Goal: Task Accomplishment & Management: Use online tool/utility

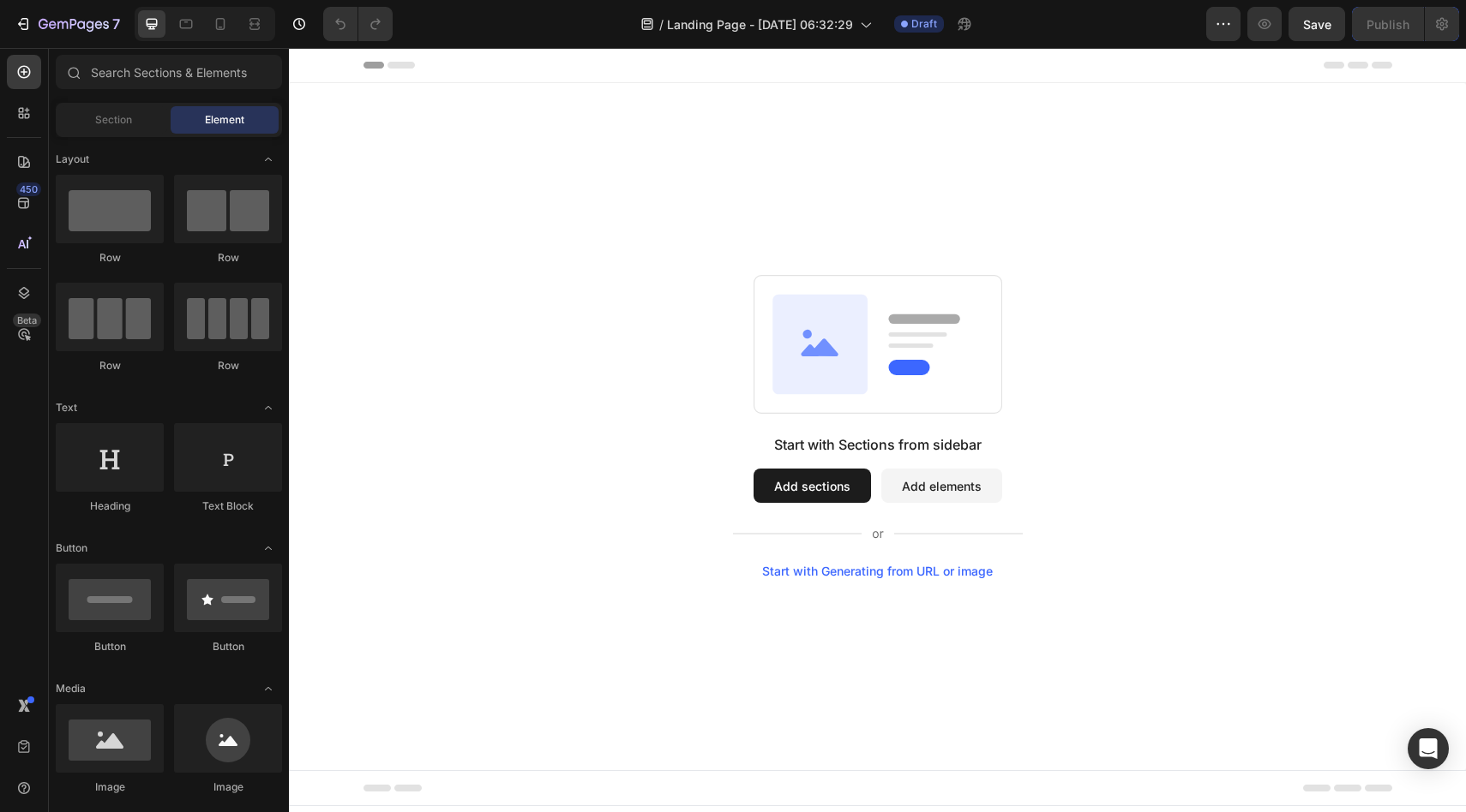
click at [823, 480] on button "Add sections" at bounding box center [811, 485] width 117 height 35
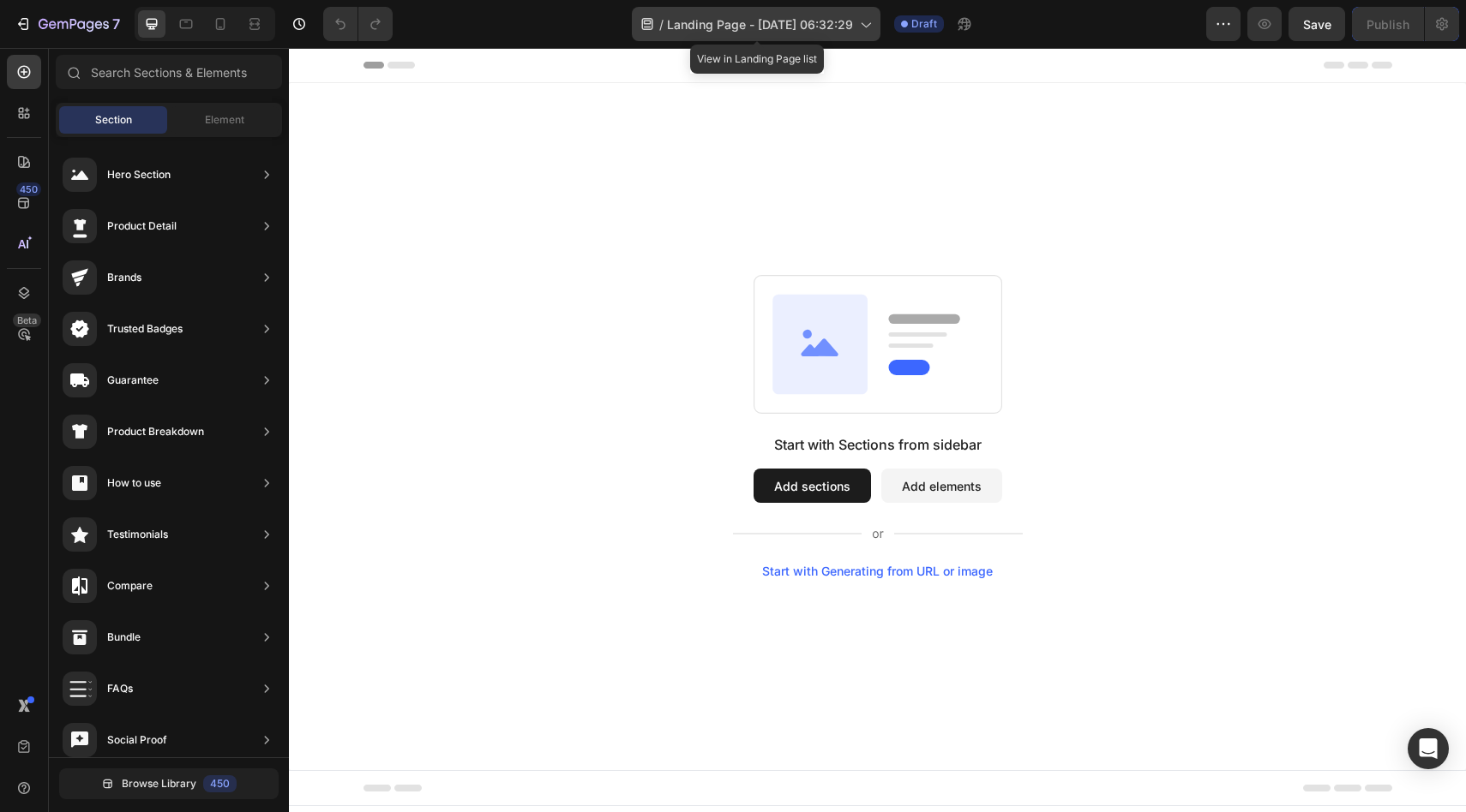
click at [829, 27] on span "Landing Page - [DATE] 06:32:29" at bounding box center [760, 25] width 186 height 18
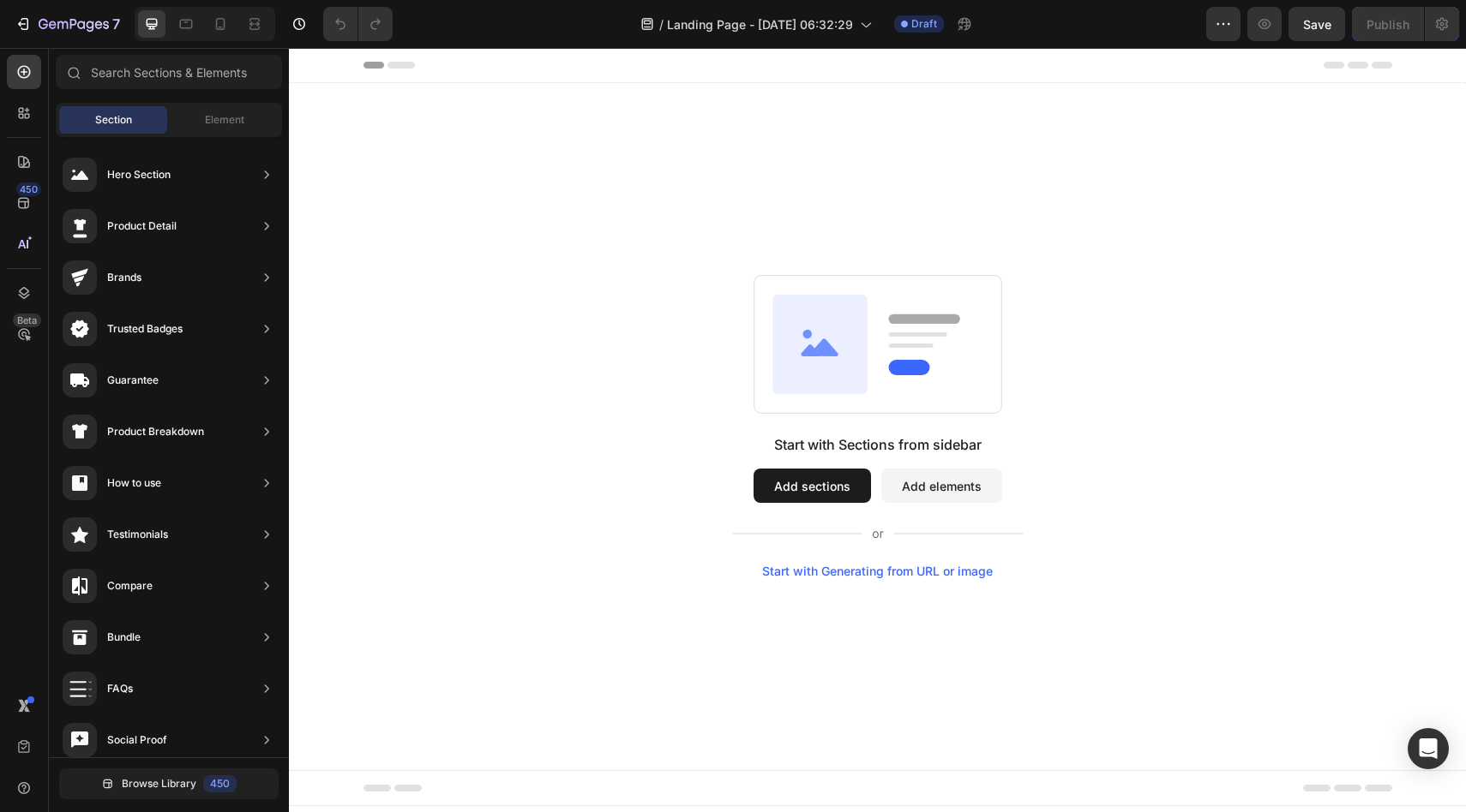
click at [1129, 172] on div "Start with Sections from sidebar Add sections Add elements Start with Generatin…" at bounding box center [878, 426] width 1177 height 687
click at [946, 492] on button "Add elements" at bounding box center [942, 485] width 120 height 35
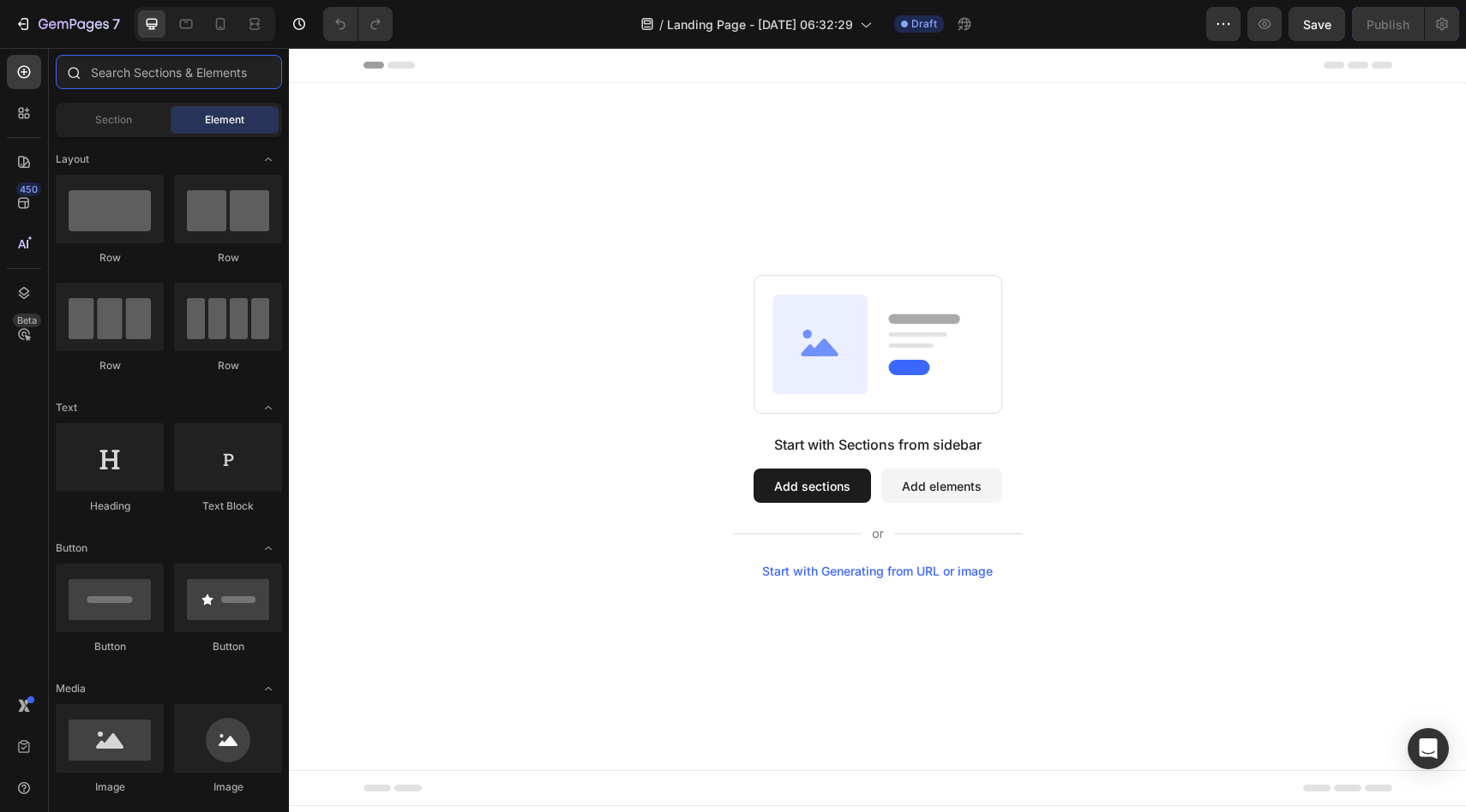
click at [153, 71] on input "text" at bounding box center [168, 72] width 226 height 35
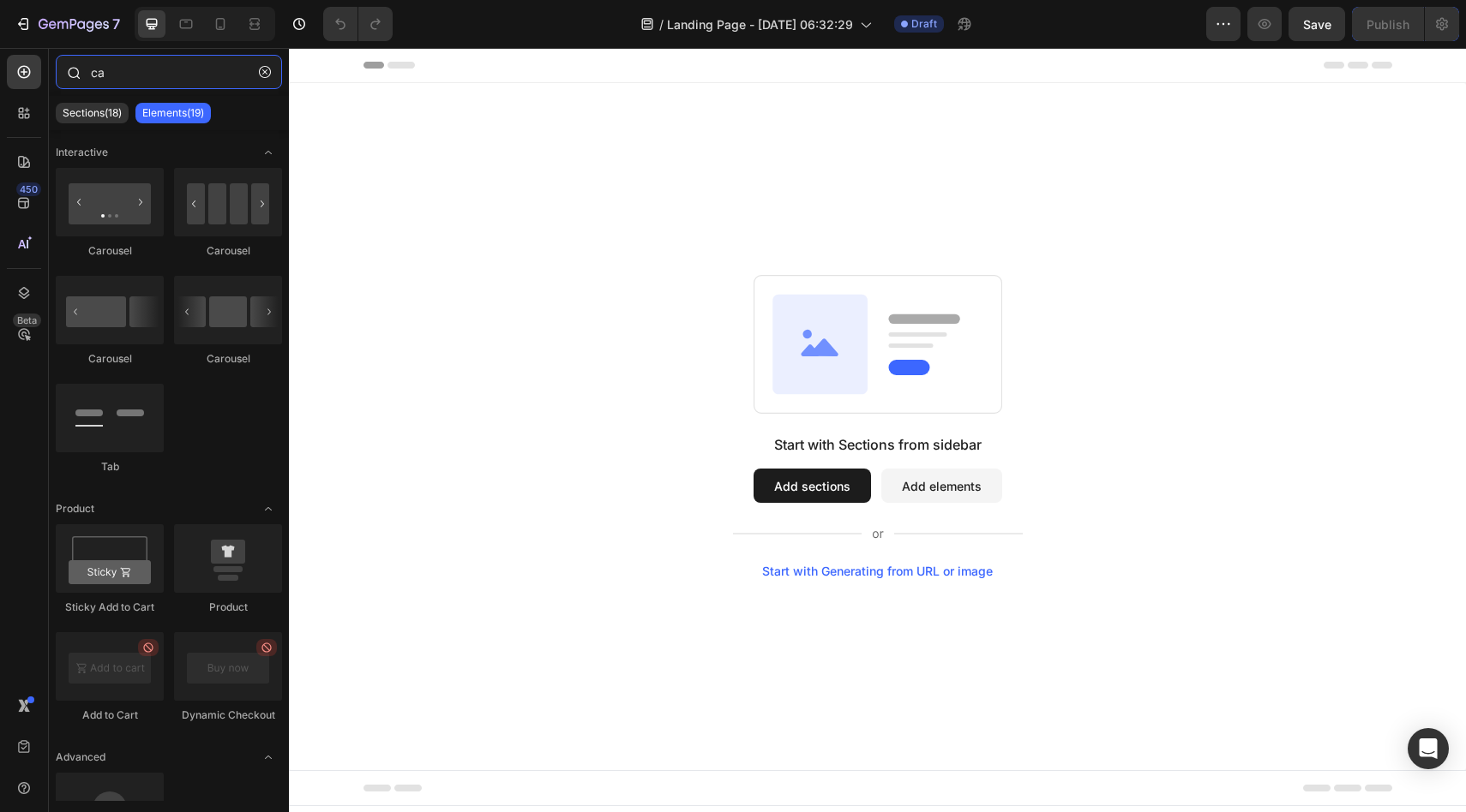
type input "car"
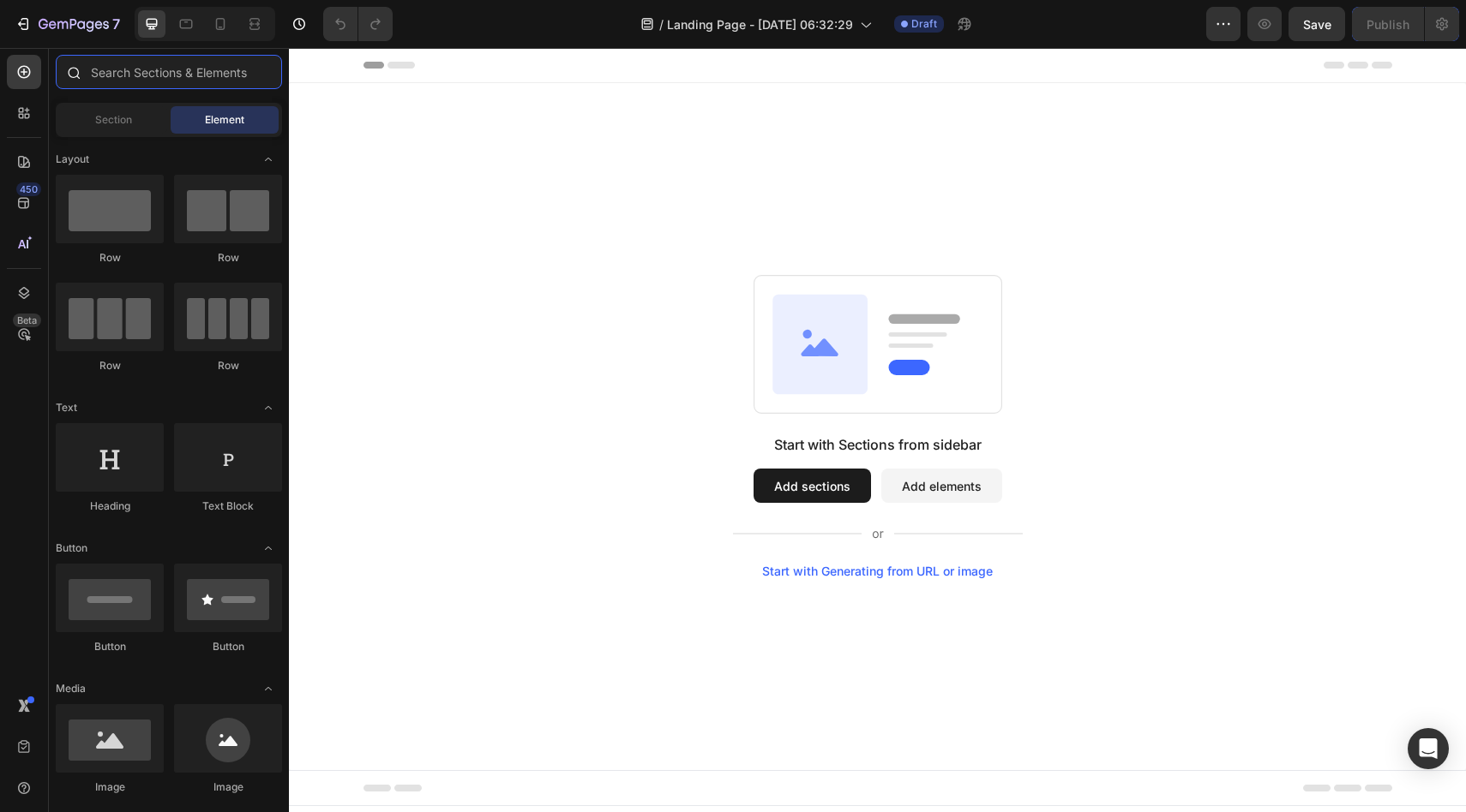
type input "a"
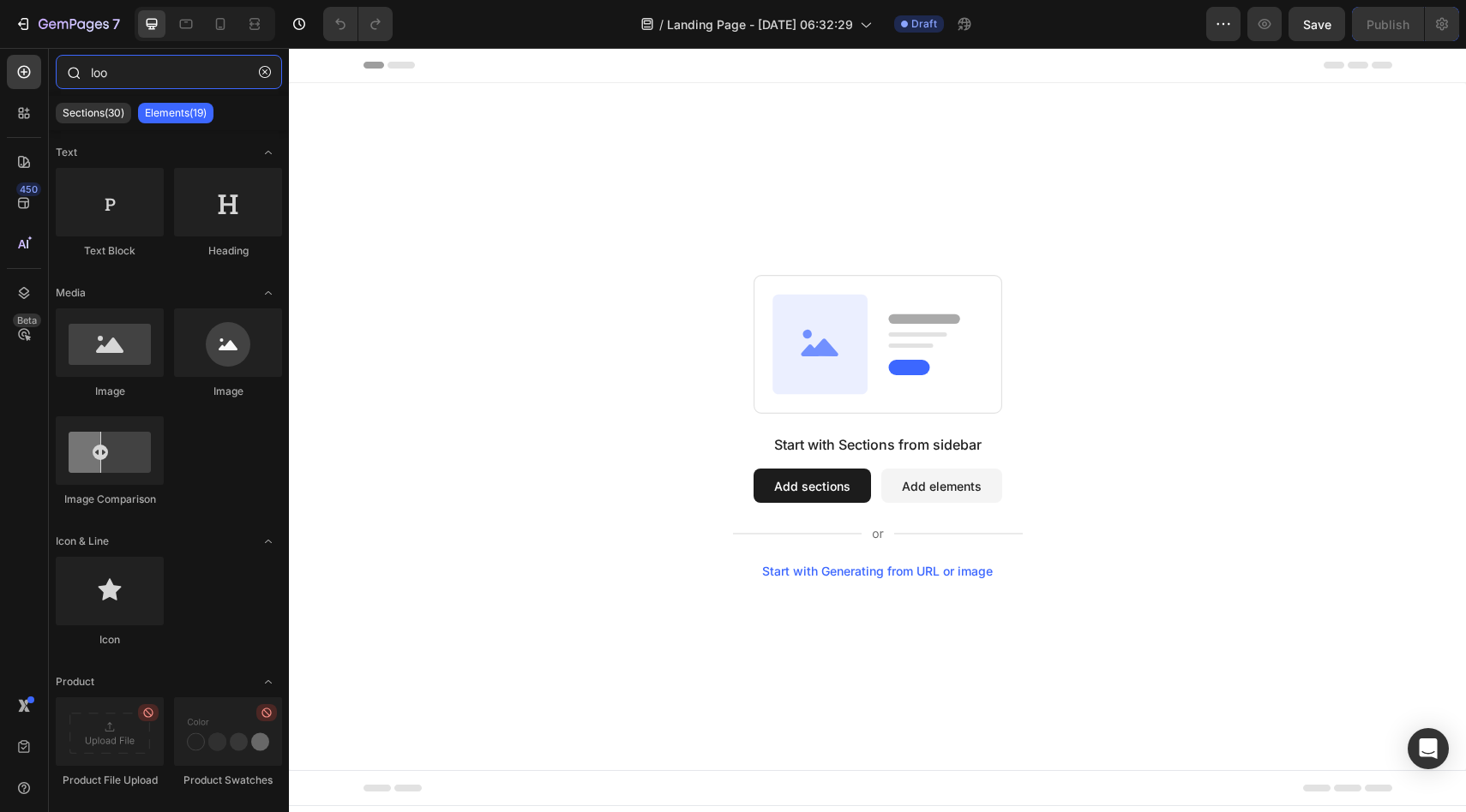
type input "loox"
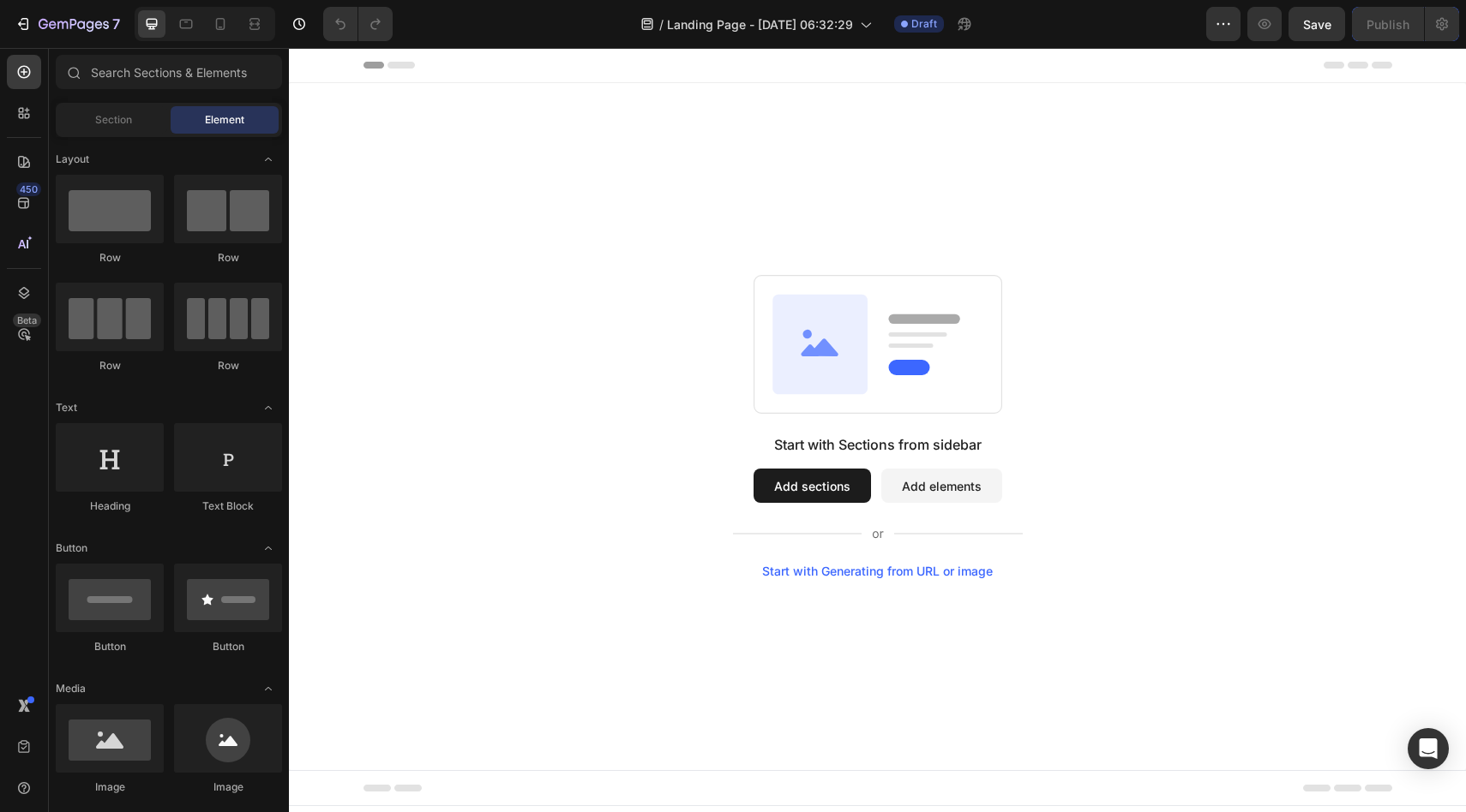
click at [85, 104] on div "Section Element" at bounding box center [168, 119] width 226 height 35
click at [105, 106] on div "Section Element" at bounding box center [168, 119] width 226 height 35
click at [110, 110] on div "Section" at bounding box center [113, 120] width 108 height 28
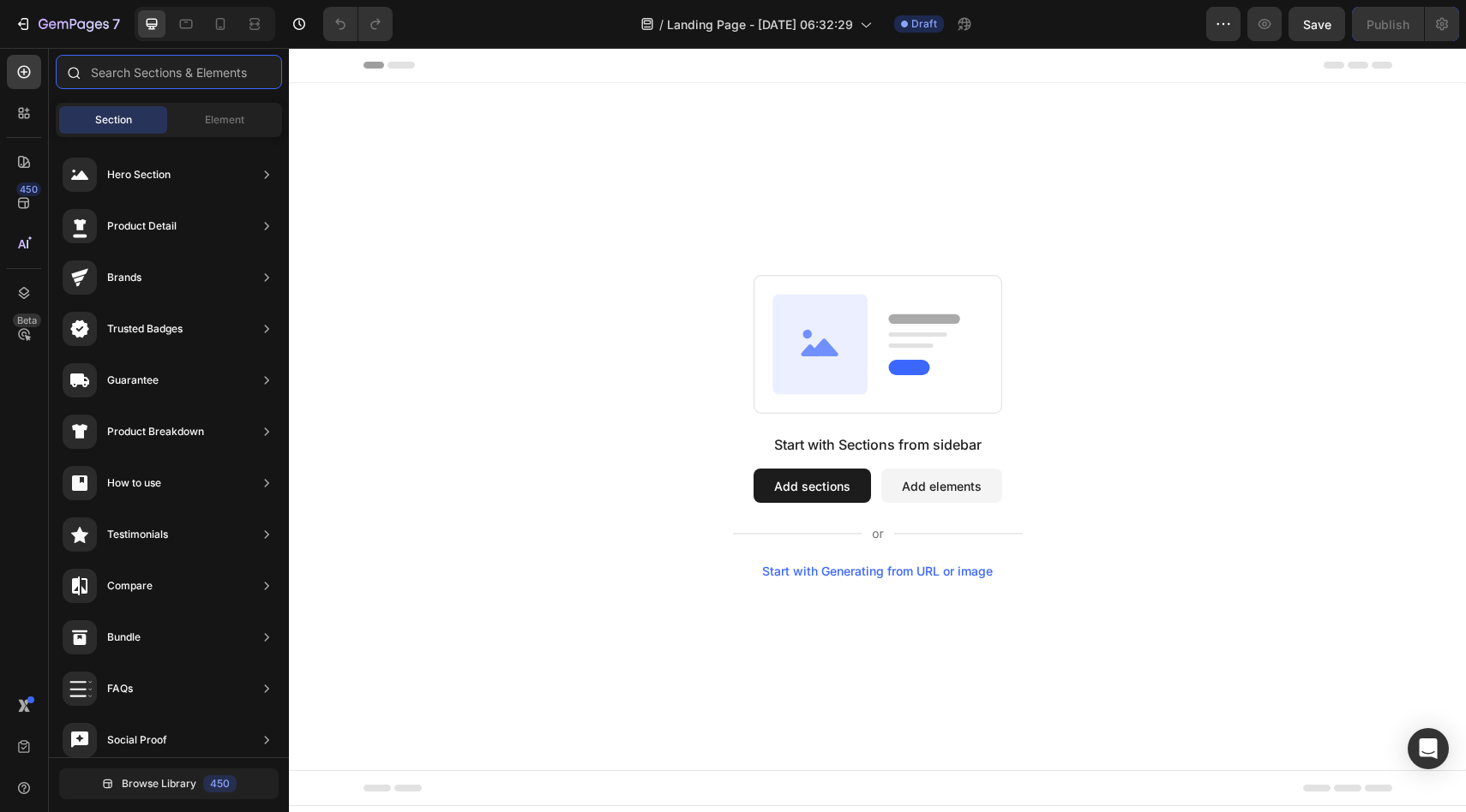
click at [146, 76] on input "text" at bounding box center [168, 72] width 226 height 35
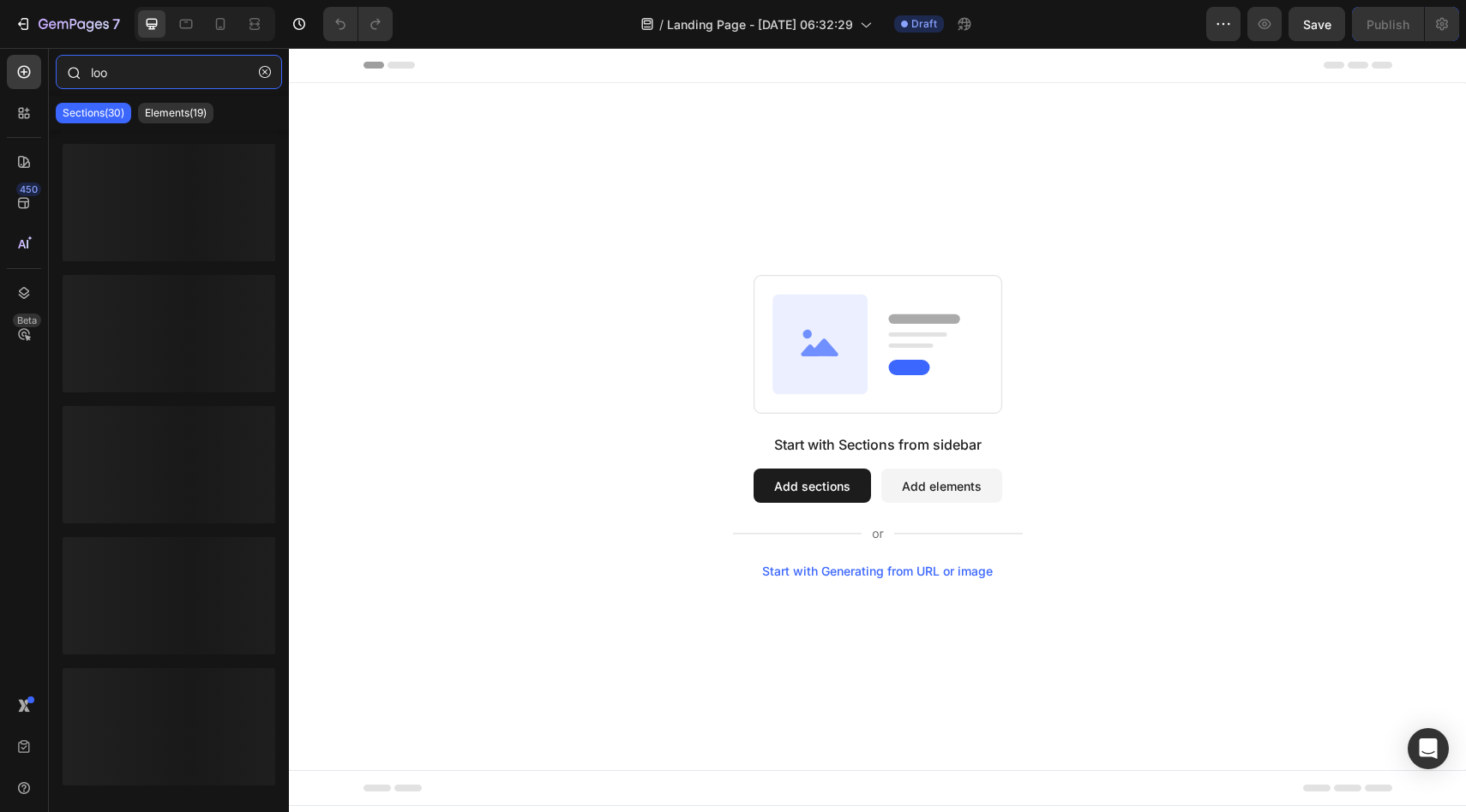
type input "loox"
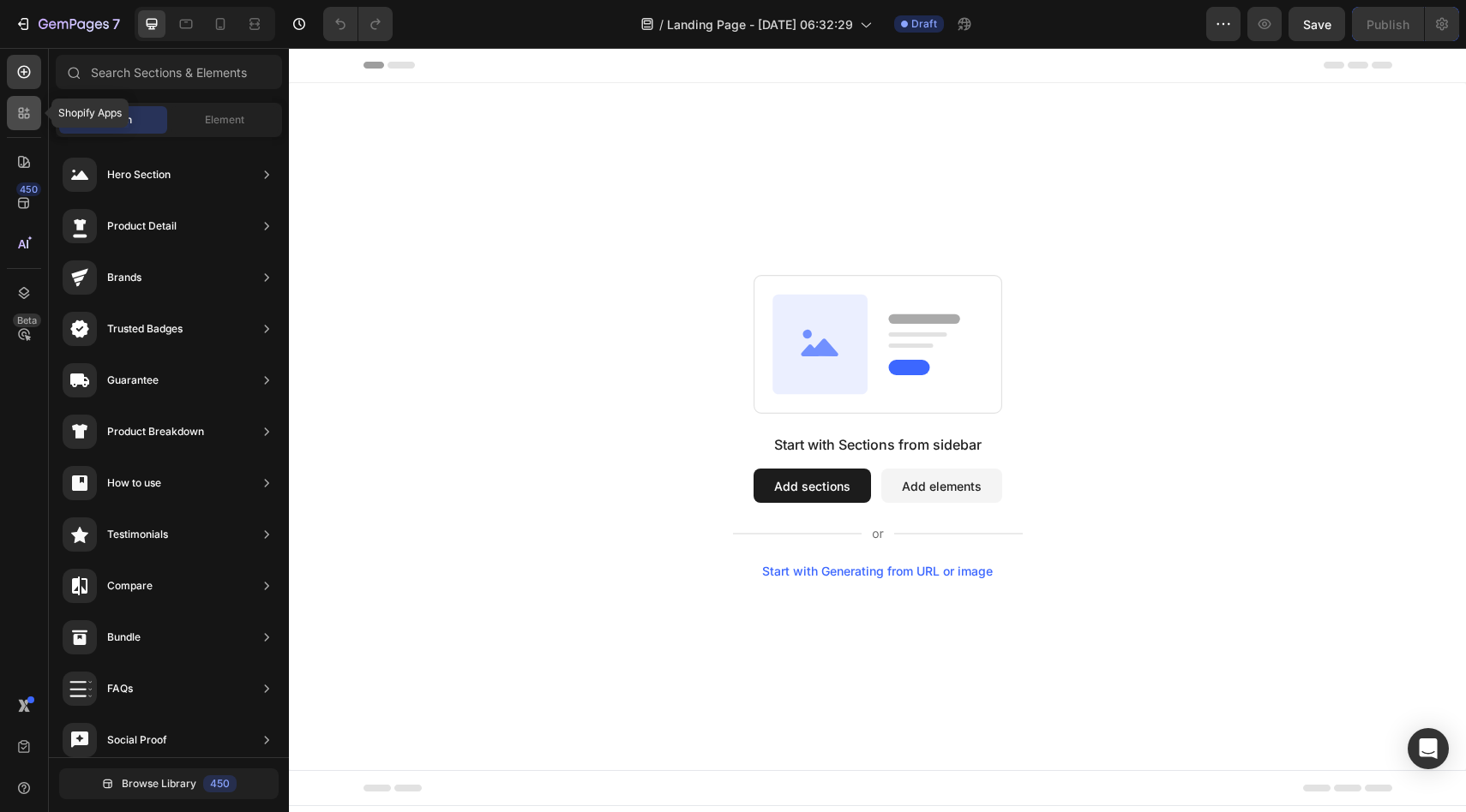
click at [31, 106] on icon at bounding box center [24, 112] width 17 height 17
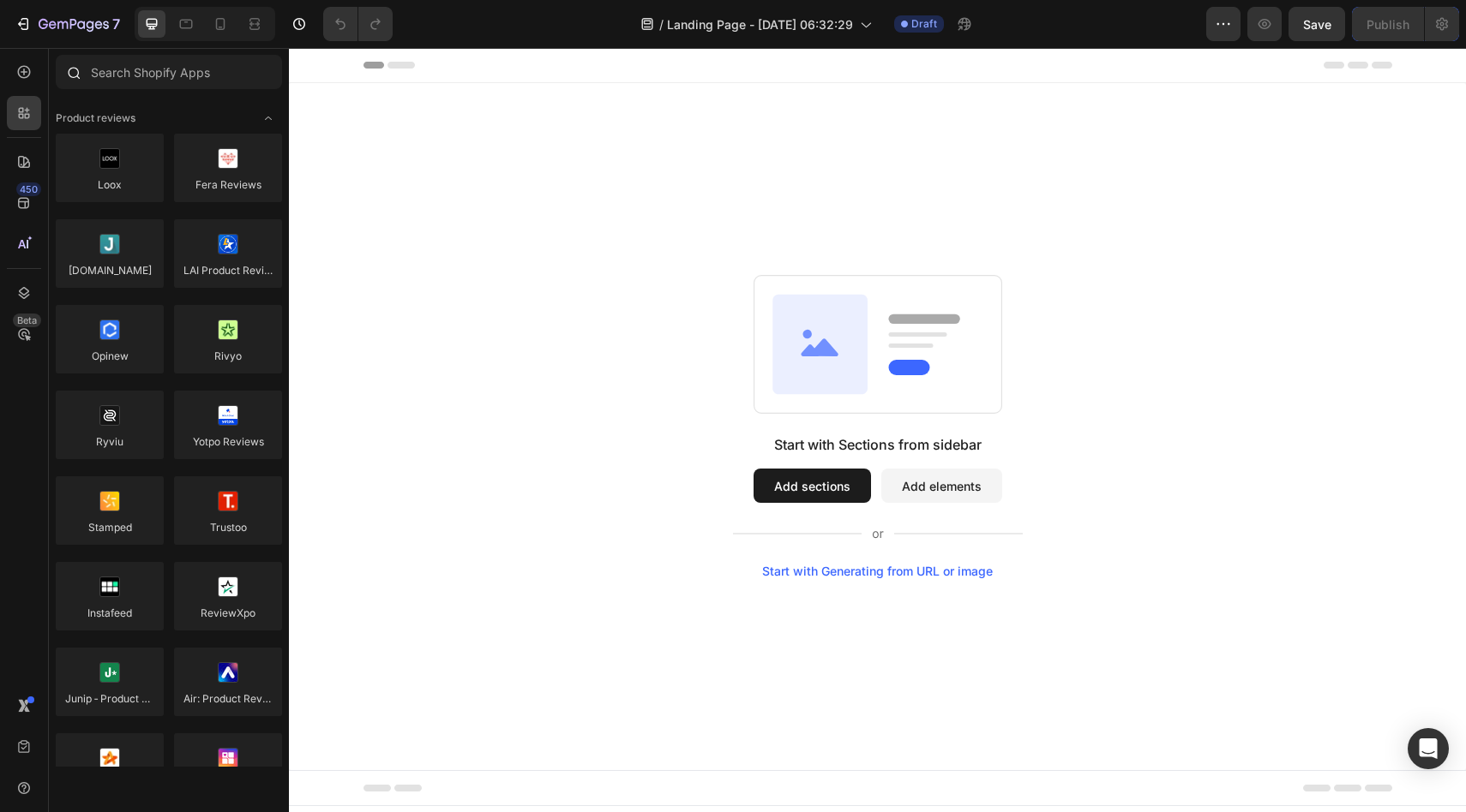
click at [176, 89] on div at bounding box center [168, 76] width 240 height 41
click at [612, 306] on div "Start with Sections from sidebar Add sections Add elements Start with Generatin…" at bounding box center [877, 426] width 1053 height 303
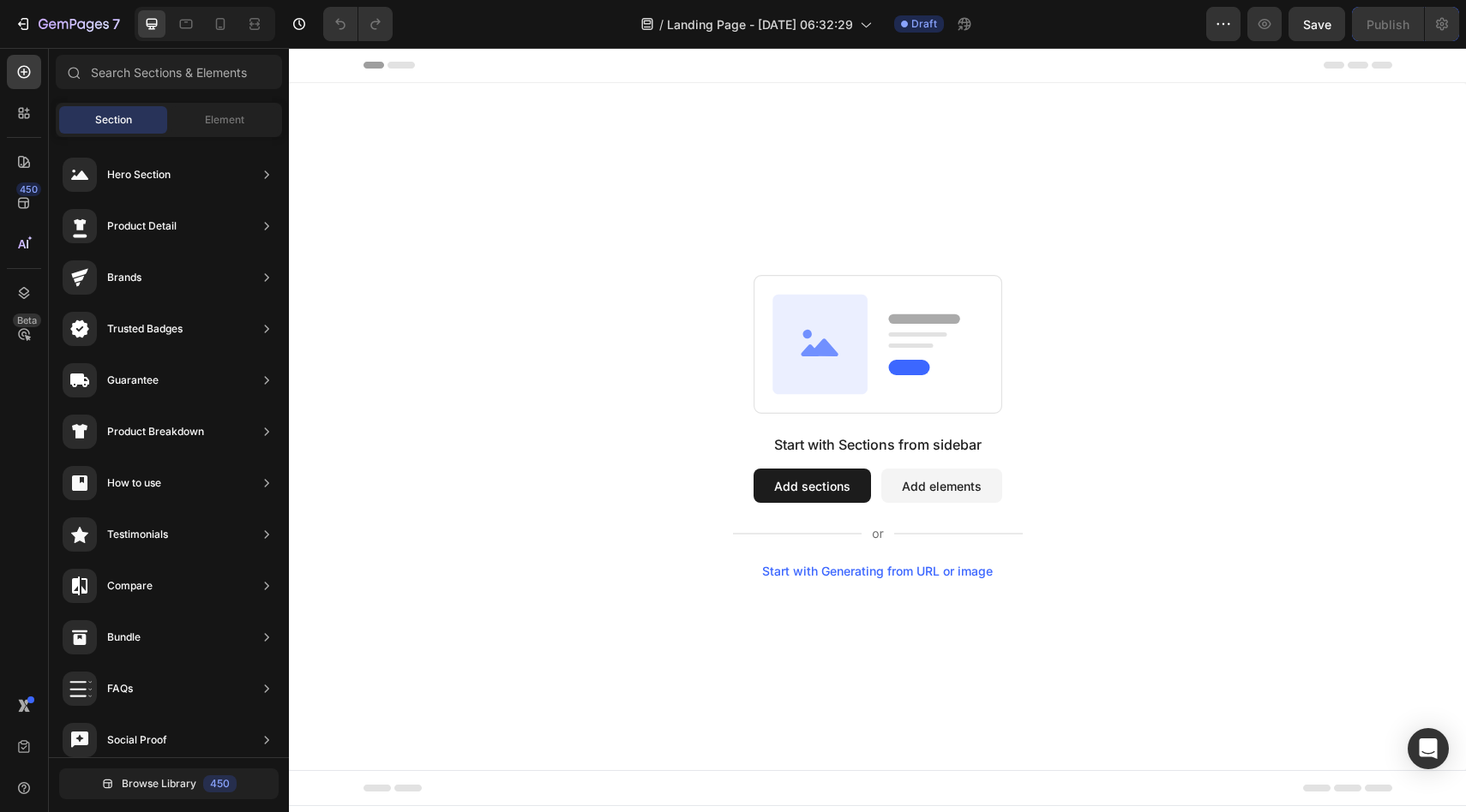
click at [840, 490] on button "Add sections" at bounding box center [811, 485] width 117 height 35
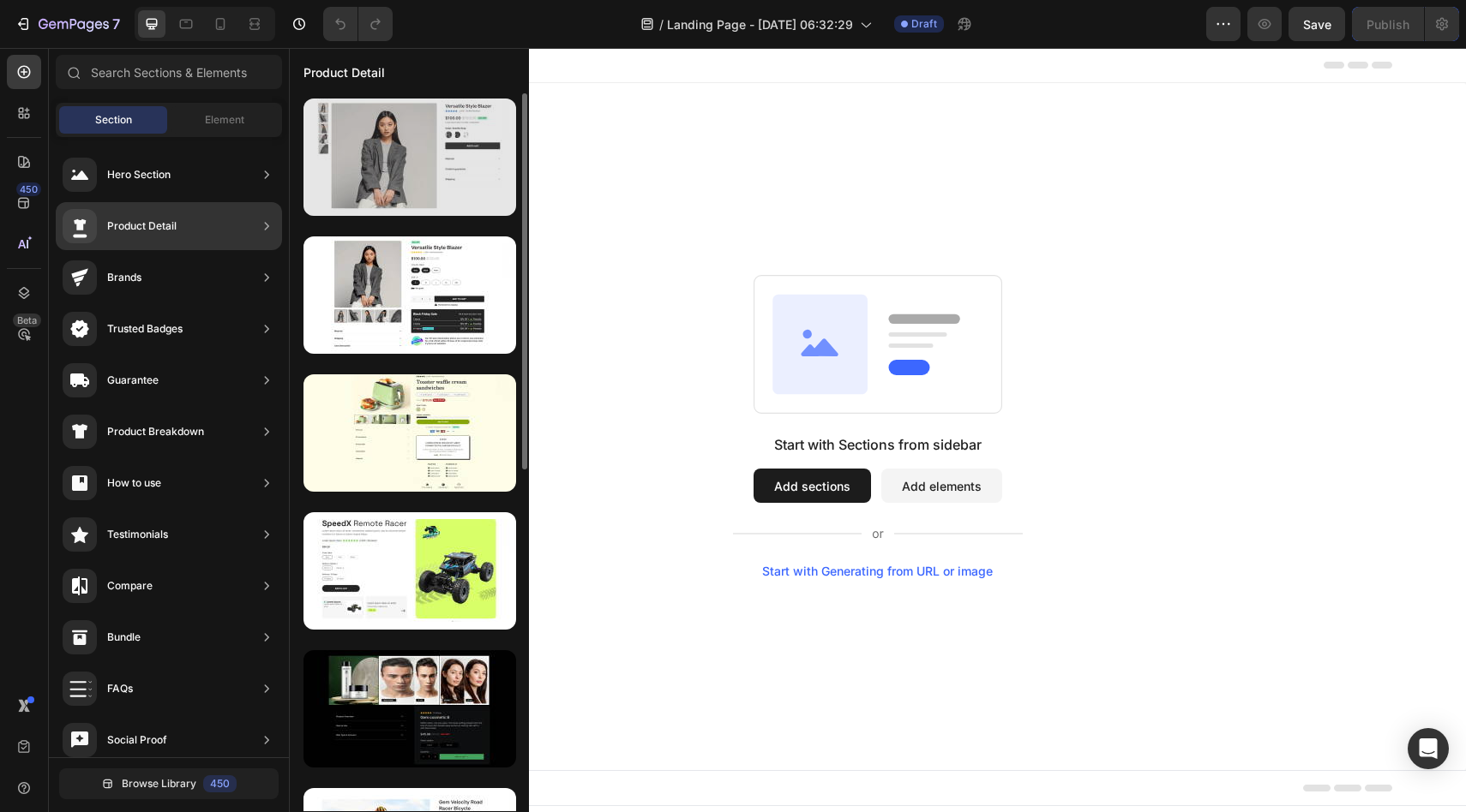
click at [408, 146] on div at bounding box center [409, 157] width 212 height 117
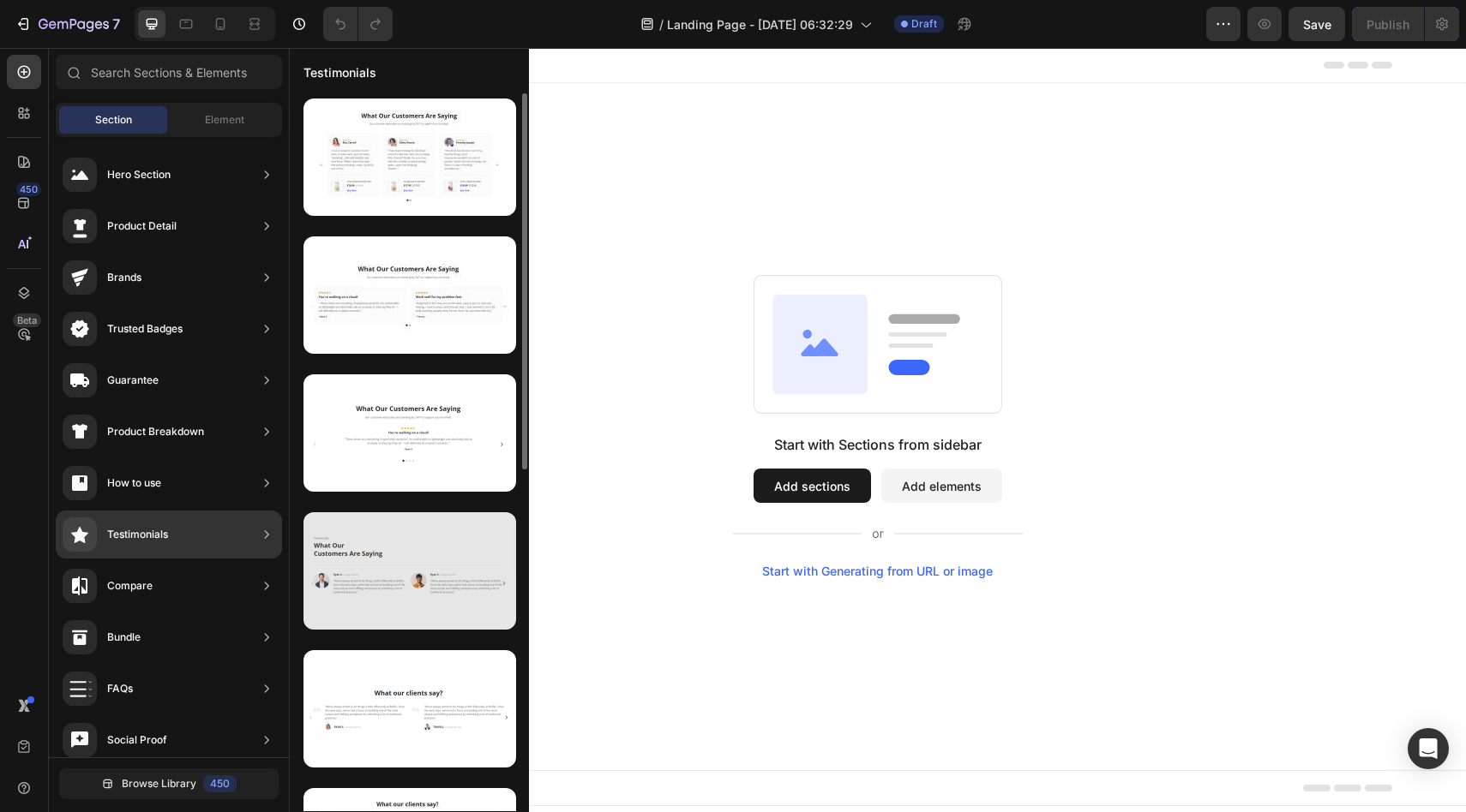
click at [440, 597] on div at bounding box center [409, 570] width 212 height 117
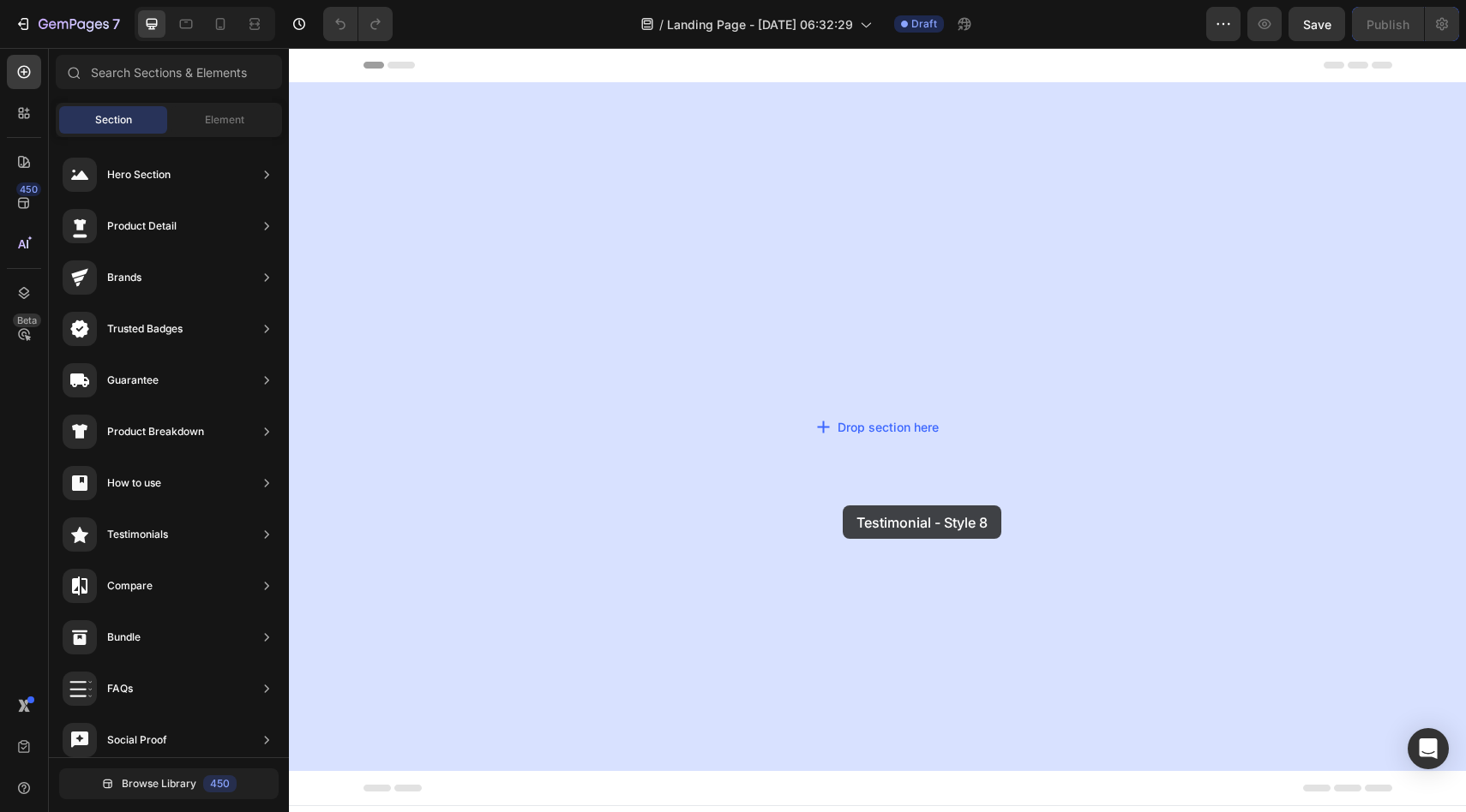
drag, startPoint x: 729, startPoint y: 645, endPoint x: 843, endPoint y: 504, distance: 181.3
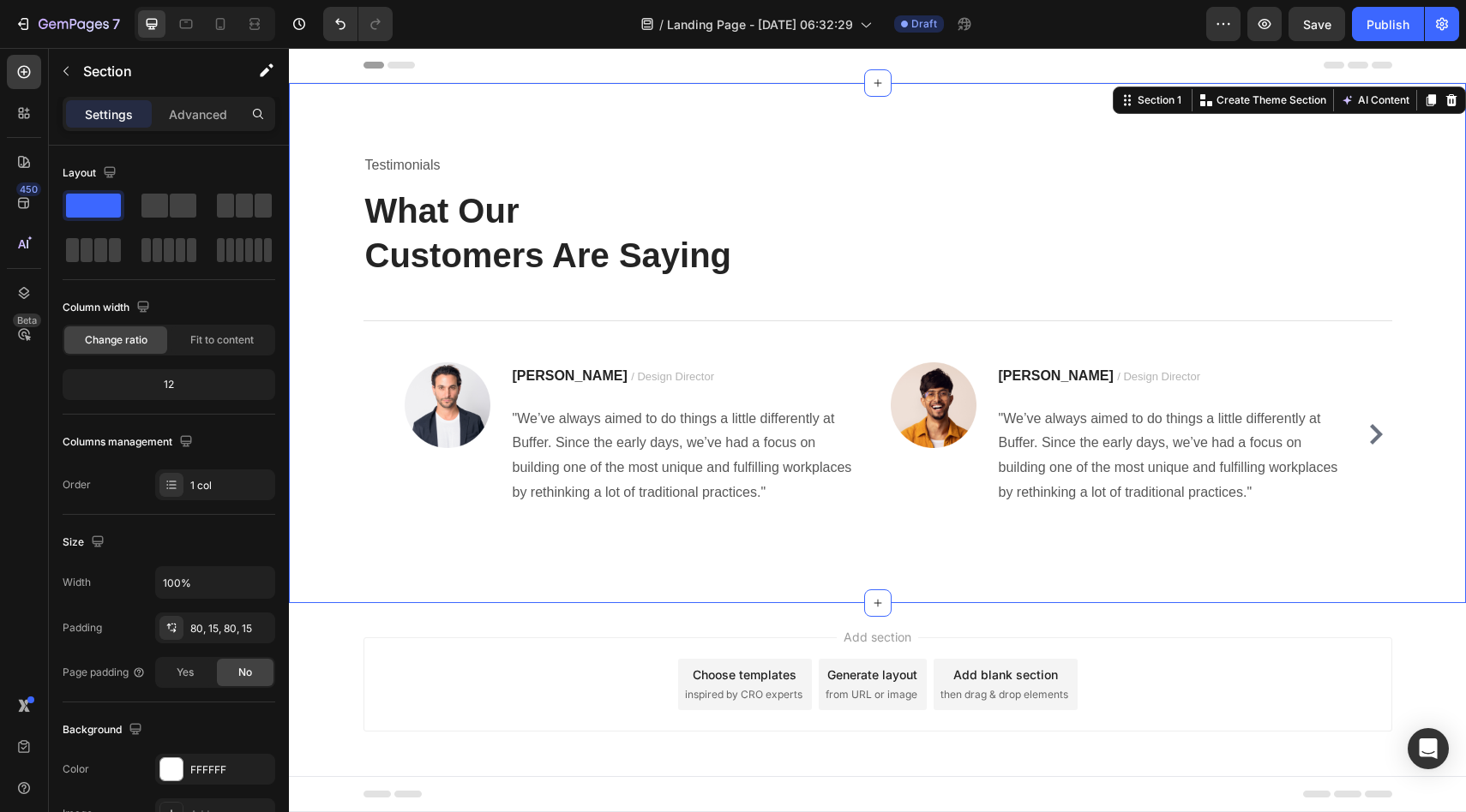
click at [637, 573] on div "Testimonials Text block What Our Customers Are Saying Heading Title Line Image …" at bounding box center [878, 342] width 1177 height 520
click at [39, 108] on div at bounding box center [24, 112] width 35 height 35
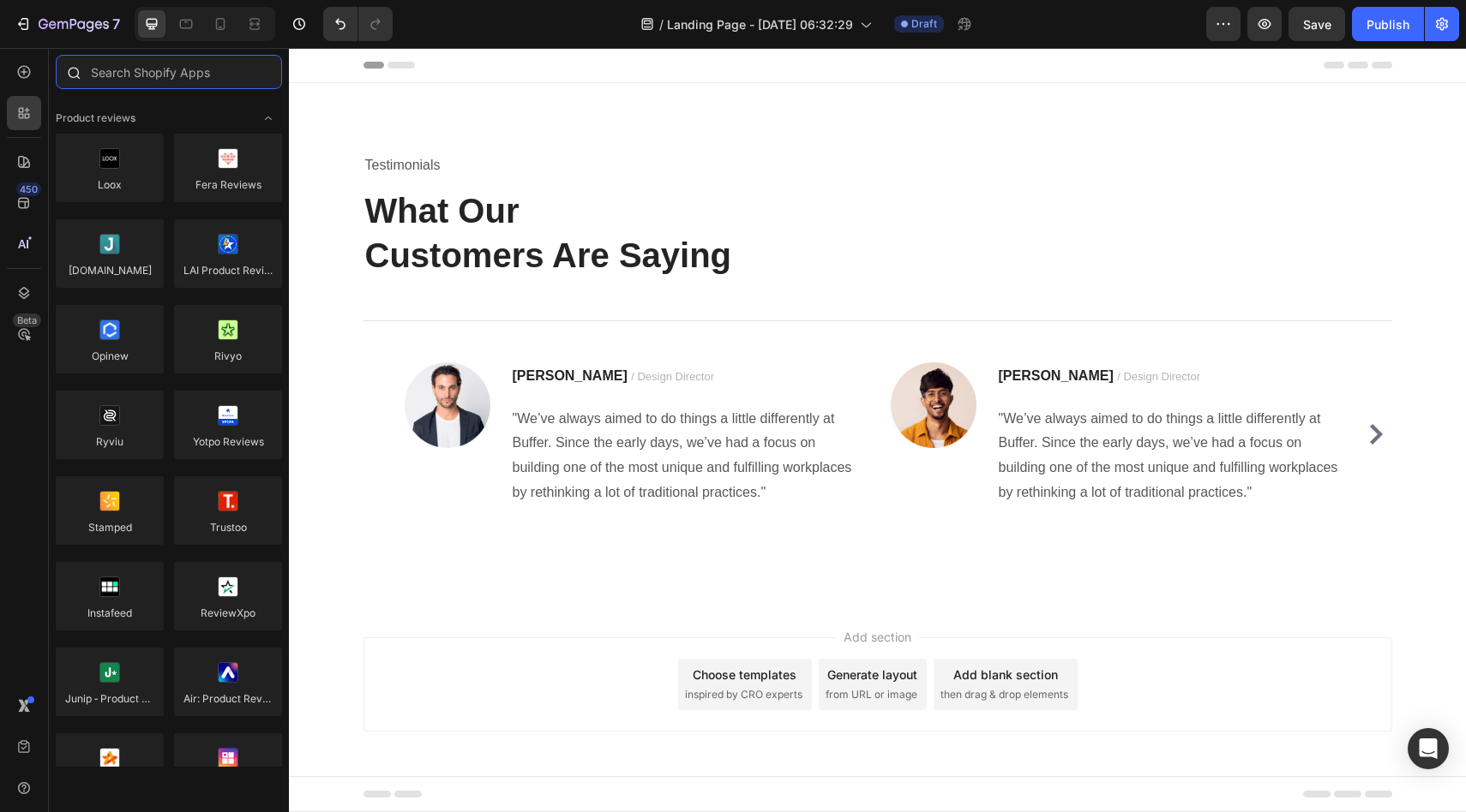
click at [132, 81] on input "text" at bounding box center [168, 72] width 226 height 35
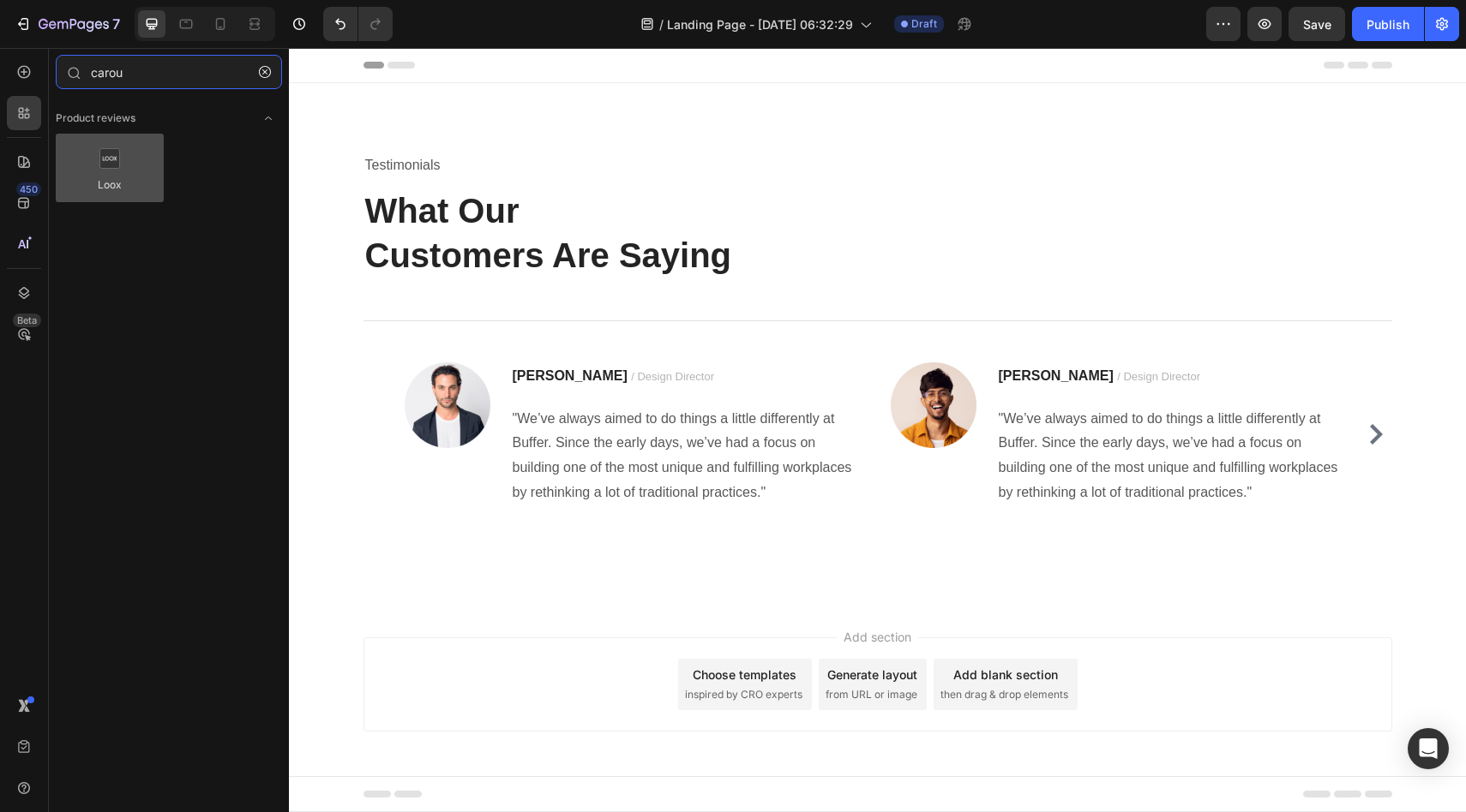
type input "carou"
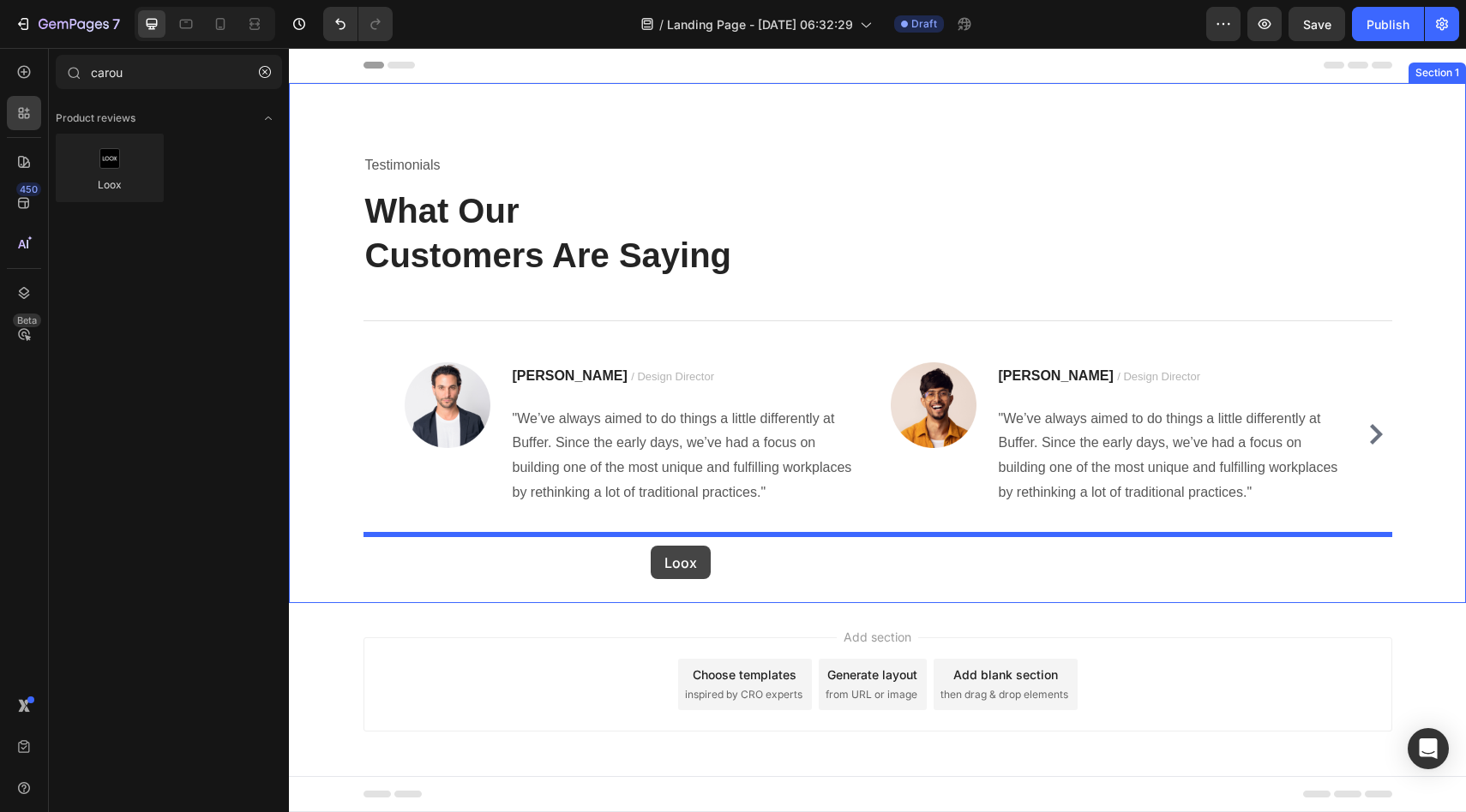
drag, startPoint x: 396, startPoint y: 218, endPoint x: 643, endPoint y: 555, distance: 417.8
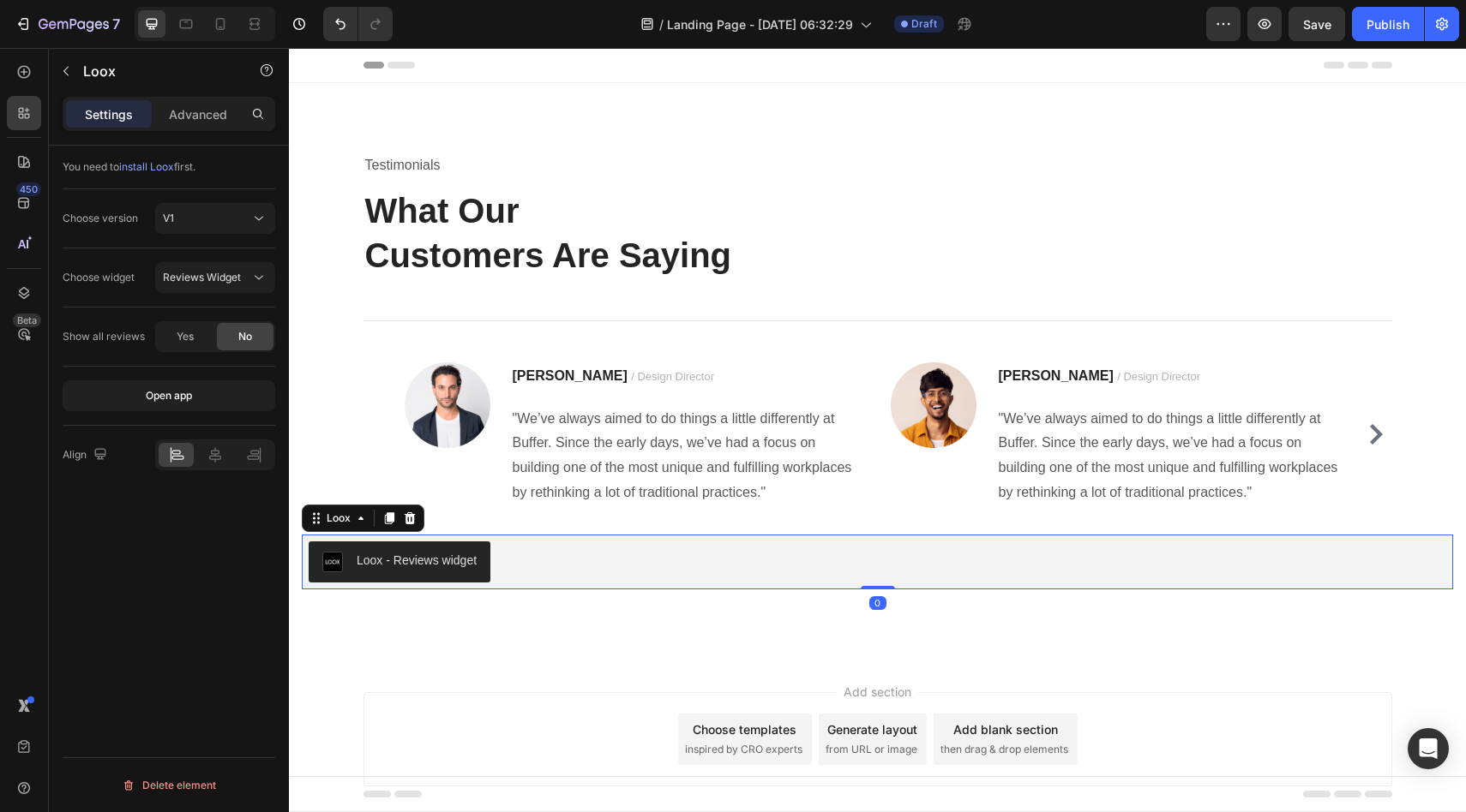
click at [754, 587] on div "Loox - Reviews widget" at bounding box center [878, 562] width 1151 height 55
click at [754, 585] on div "Loox - Reviews widget" at bounding box center [878, 562] width 1151 height 55
click at [68, 68] on icon "button" at bounding box center [66, 71] width 14 height 14
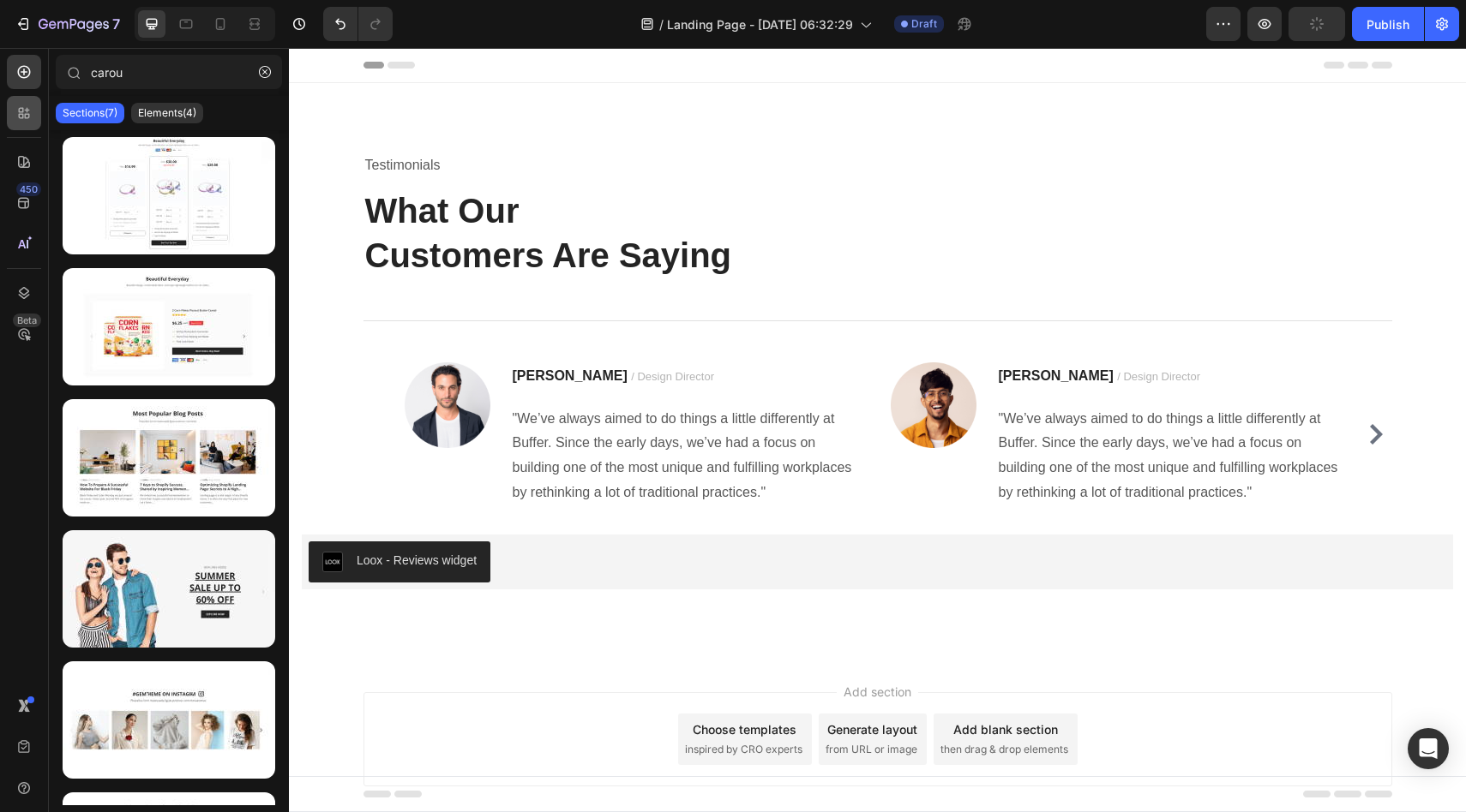
click at [38, 104] on div at bounding box center [24, 112] width 35 height 35
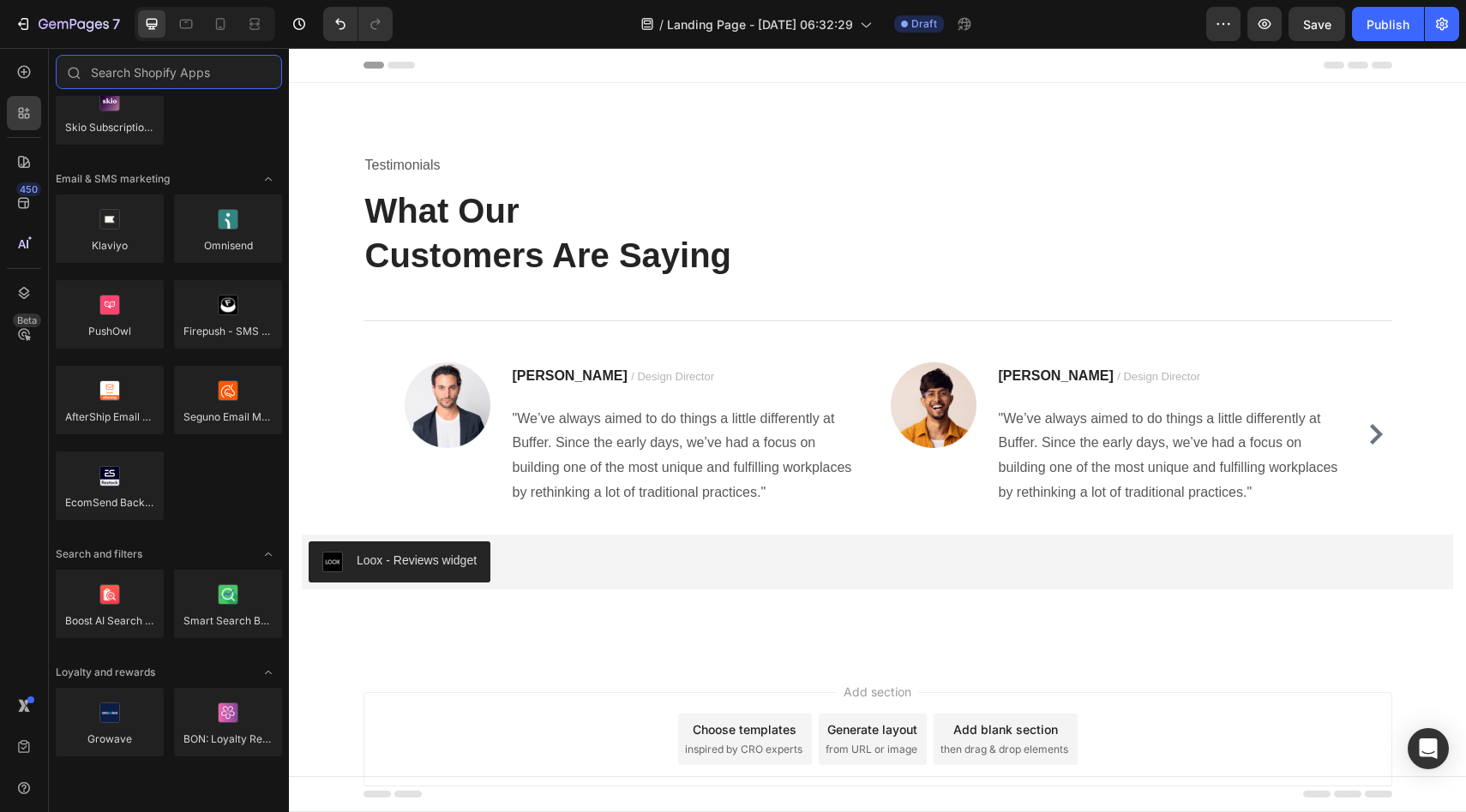
scroll to position [1420, 0]
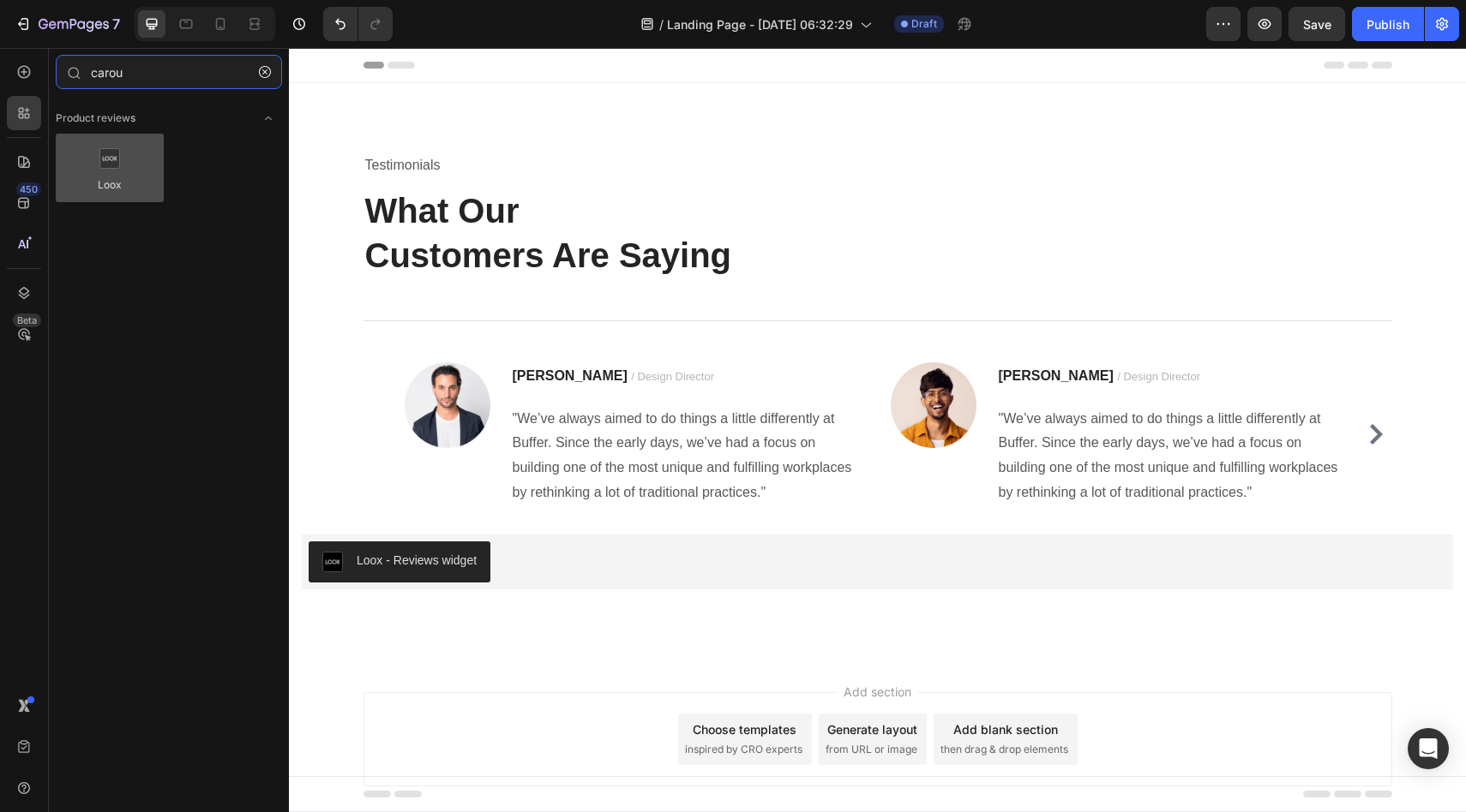
type input "carou"
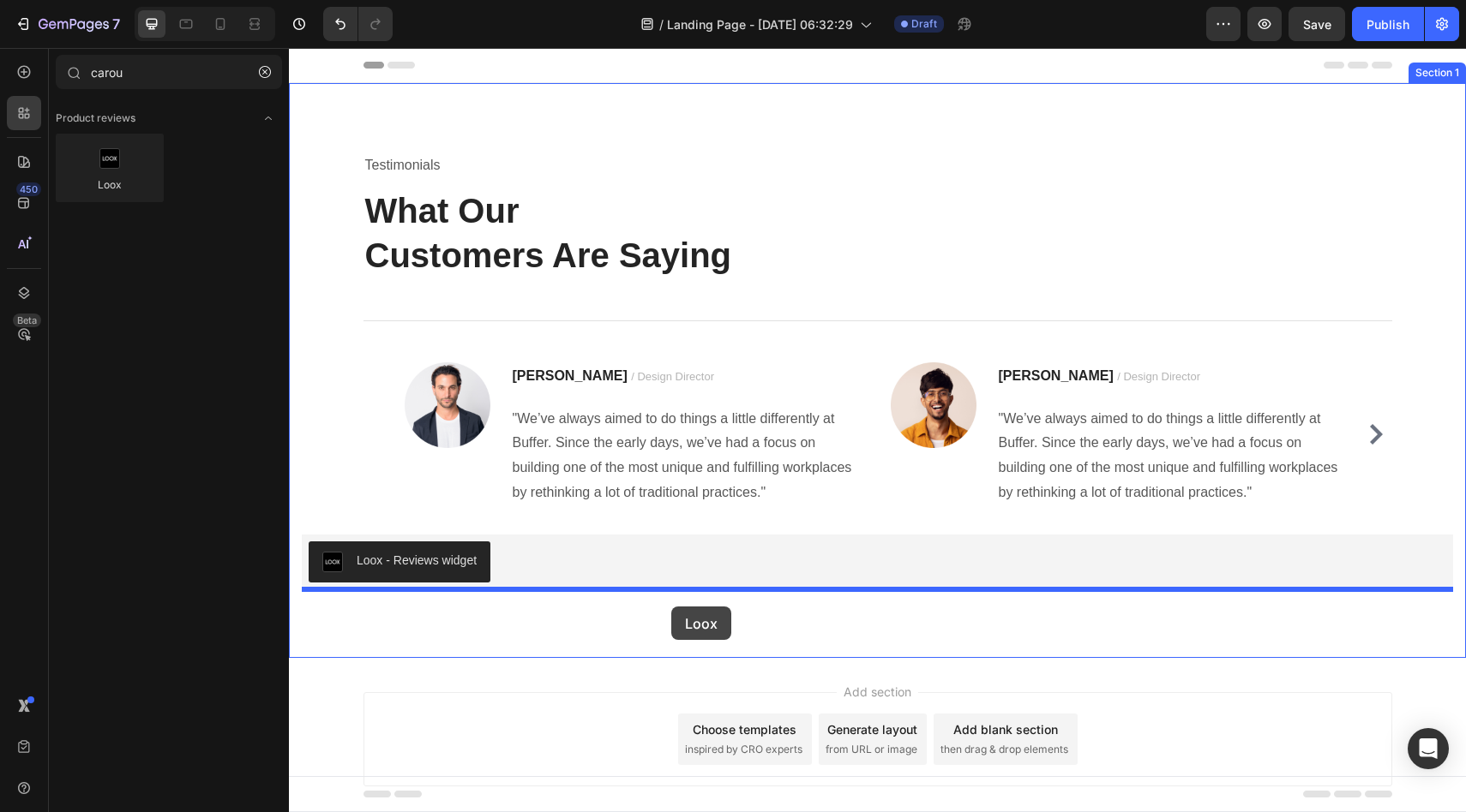
drag, startPoint x: 414, startPoint y: 224, endPoint x: 672, endPoint y: 608, distance: 462.6
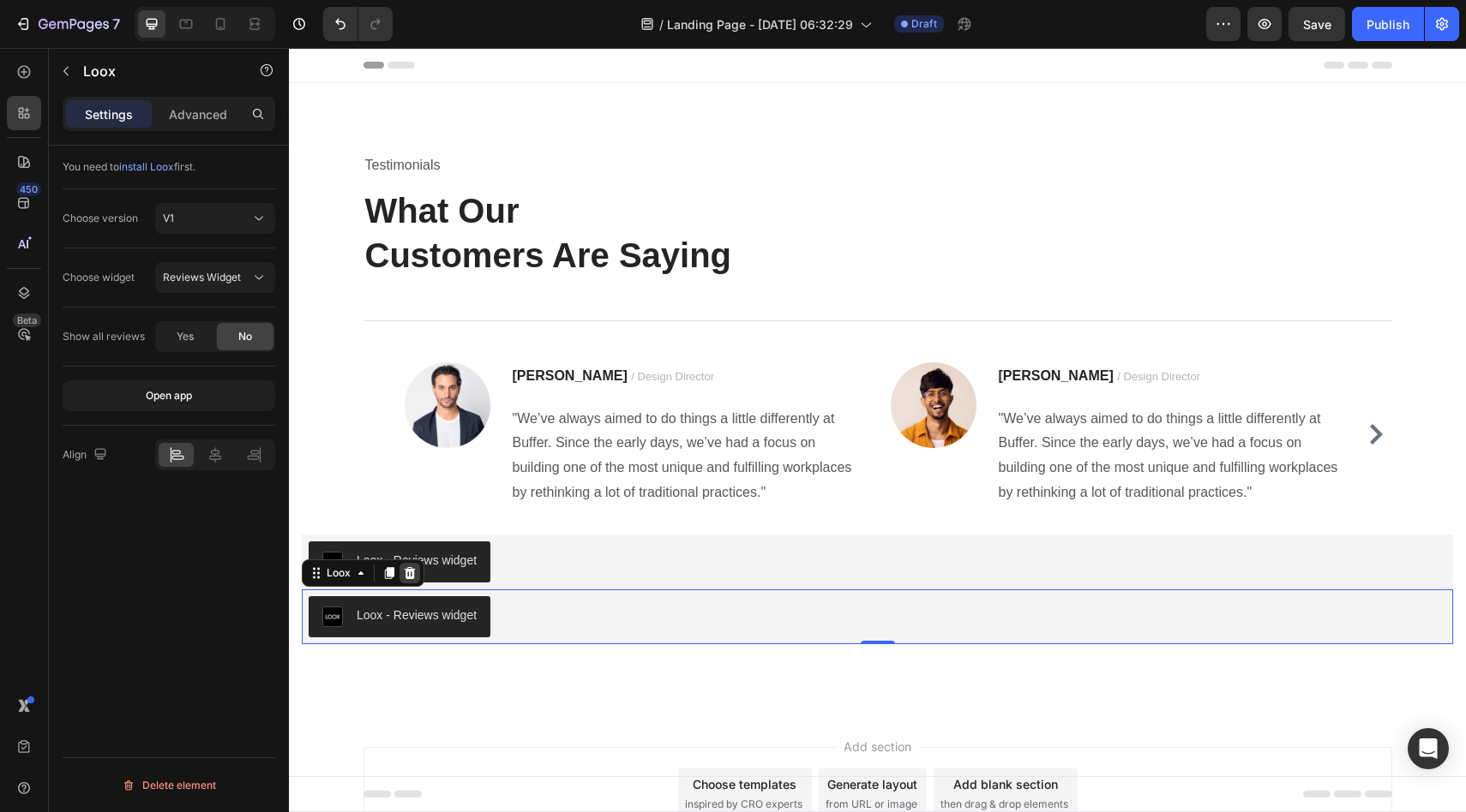
click at [406, 575] on icon at bounding box center [410, 573] width 11 height 12
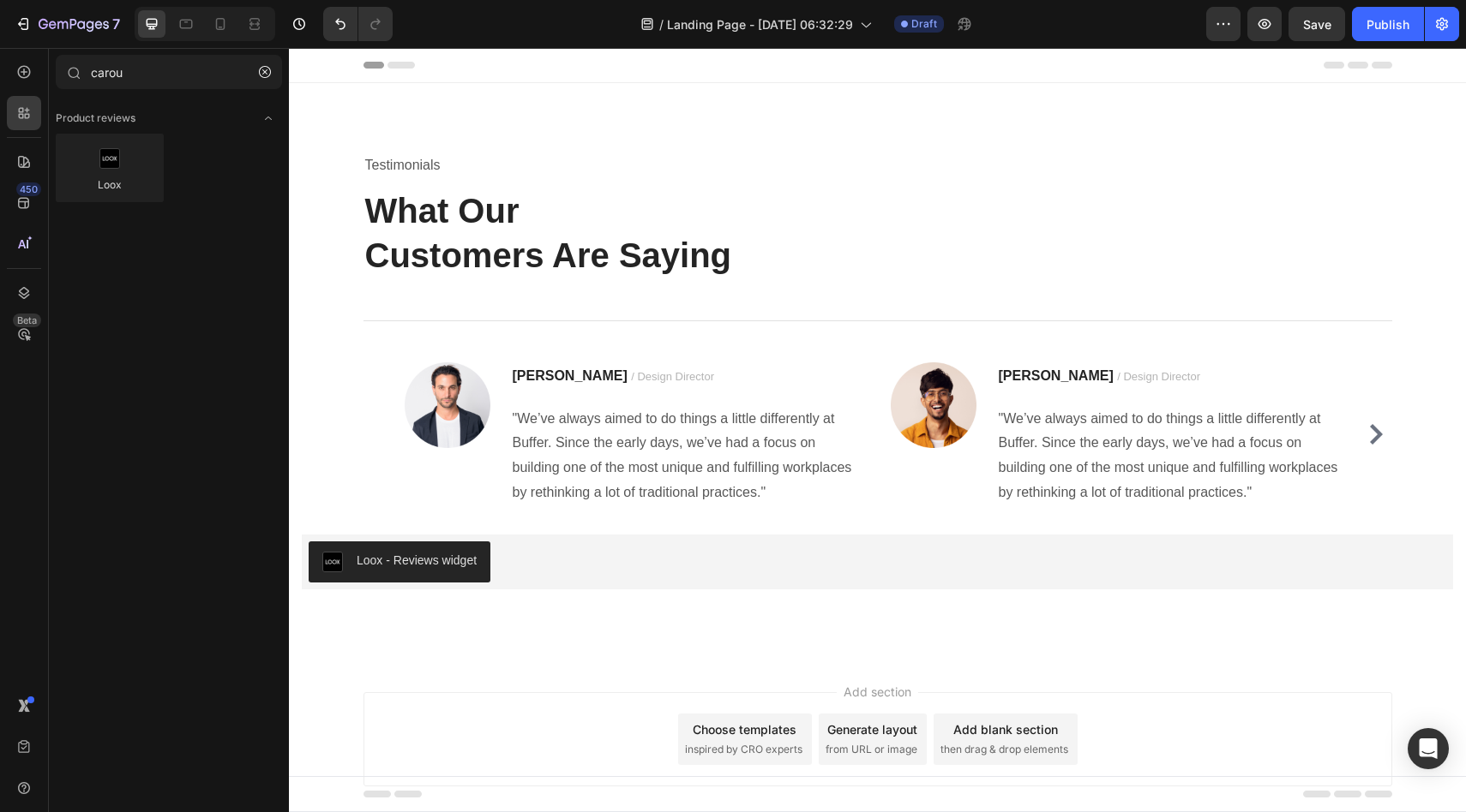
click at [173, 270] on div "Product reviews Loox" at bounding box center [168, 431] width 240 height 671
